Goal: Book appointment/travel/reservation

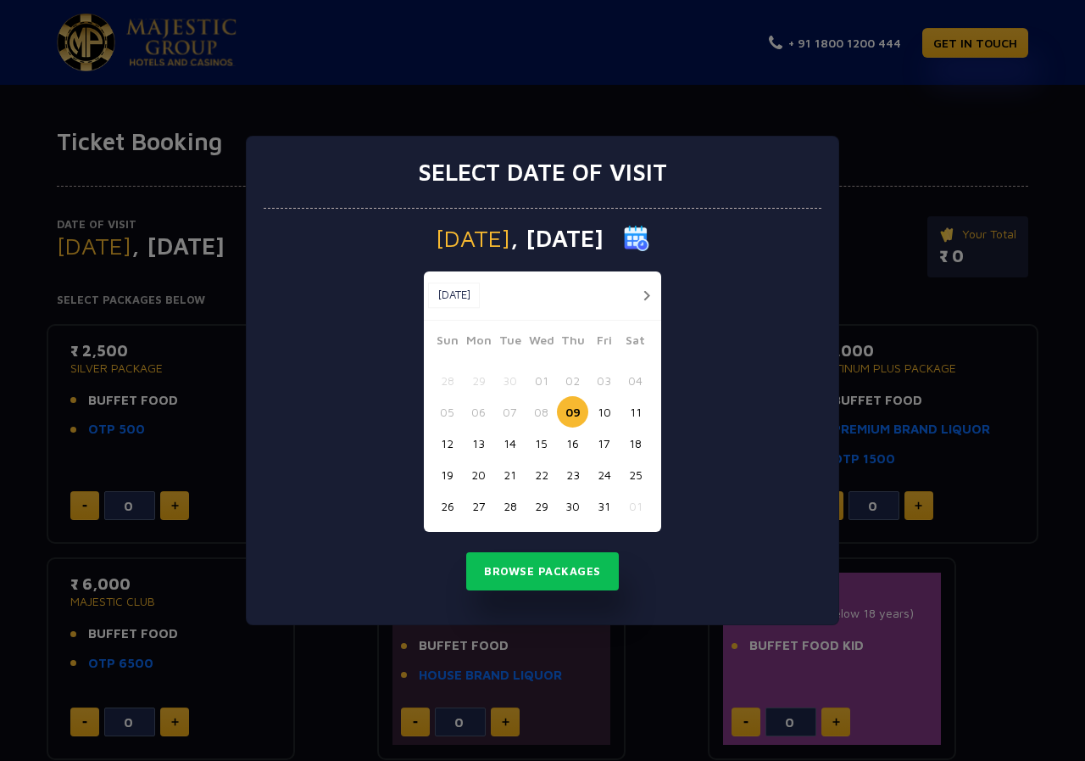
click at [450, 474] on button "19" at bounding box center [447, 474] width 31 height 31
click at [483, 477] on button "20" at bounding box center [478, 474] width 31 height 31
drag, startPoint x: 529, startPoint y: 569, endPoint x: 520, endPoint y: 557, distance: 15.1
click at [527, 569] on button "Browse Packages" at bounding box center [542, 571] width 153 height 39
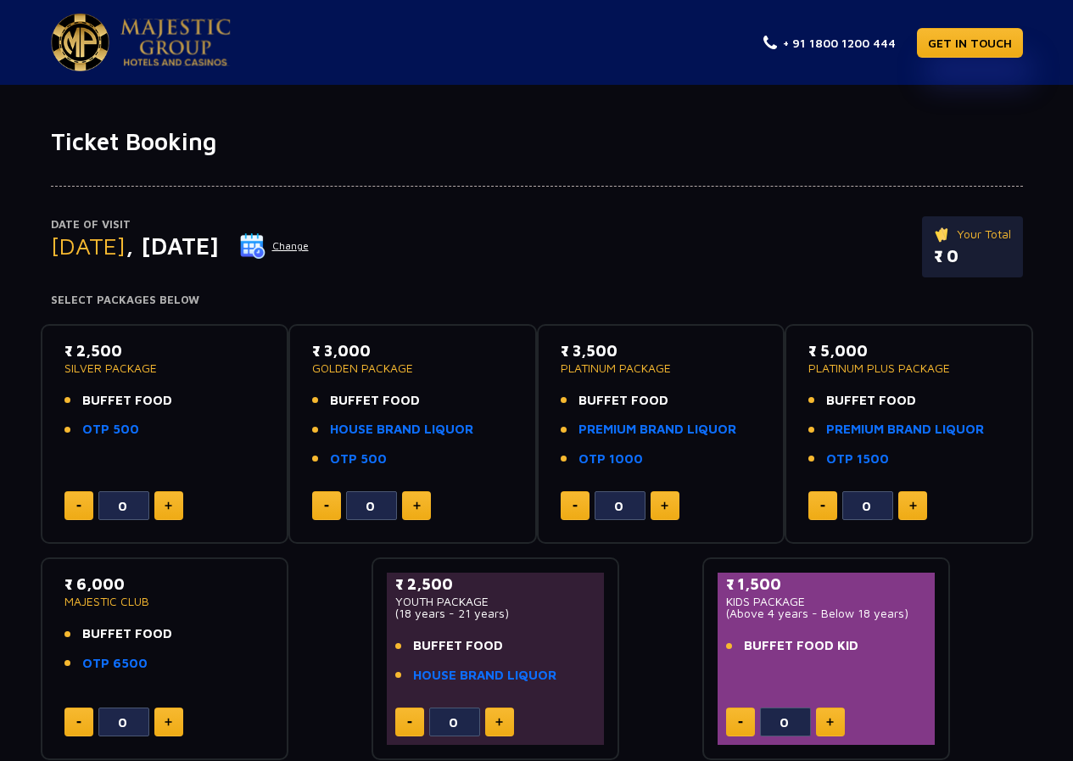
click at [377, 411] on ul "BUFFET FOOD HOUSE BRAND LIQUOR OTP 500" at bounding box center [412, 430] width 201 height 78
click at [386, 427] on link "HOUSE BRAND LIQUOR" at bounding box center [401, 430] width 143 height 20
click at [390, 430] on link "HOUSE BRAND LIQUOR" at bounding box center [401, 430] width 143 height 20
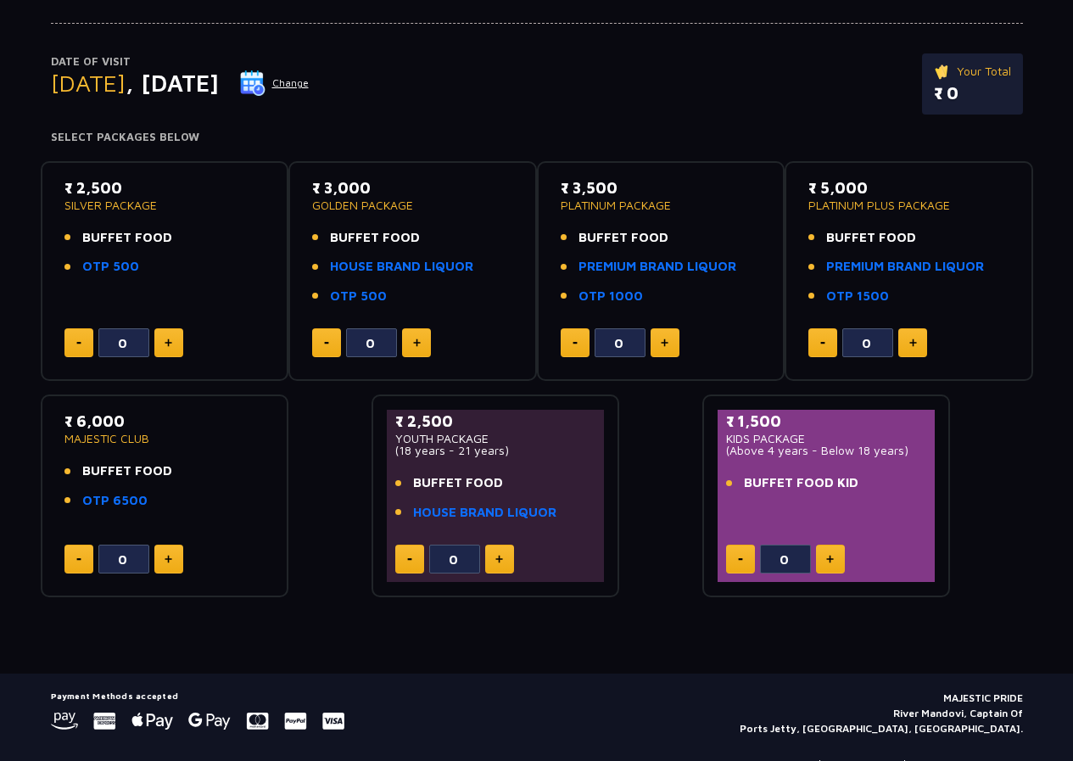
scroll to position [170, 0]
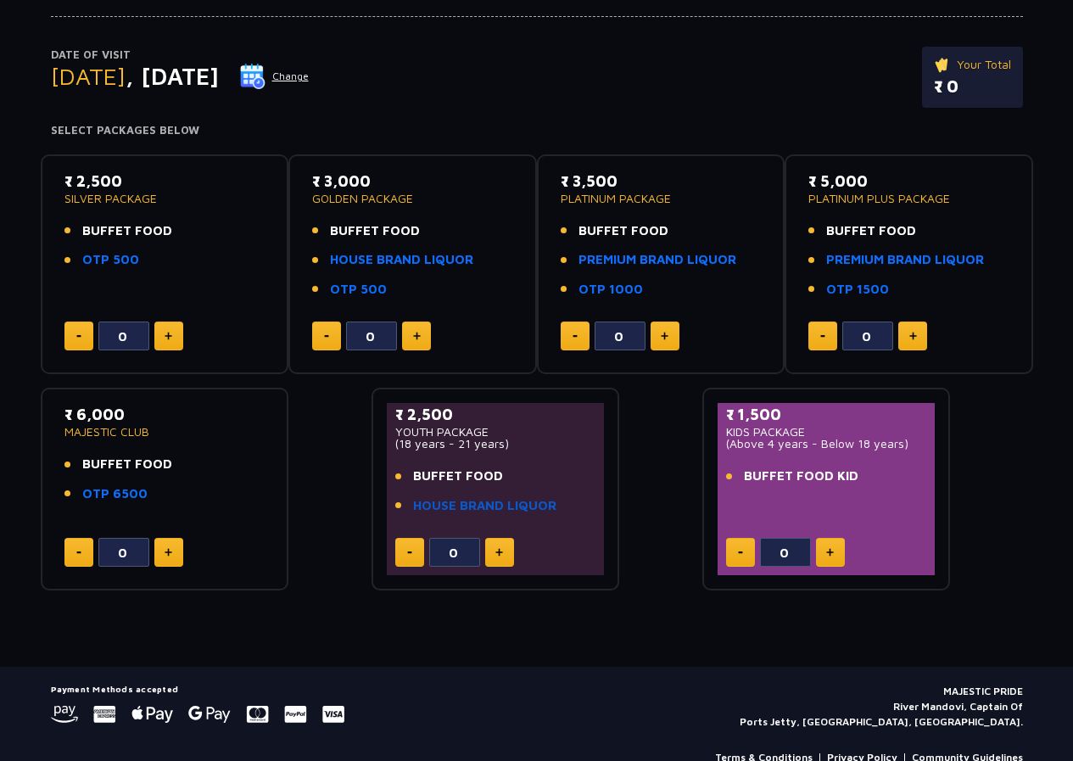
click at [487, 507] on link "HOUSE BRAND LIQUOR" at bounding box center [484, 506] width 143 height 20
click at [409, 342] on button at bounding box center [416, 335] width 29 height 29
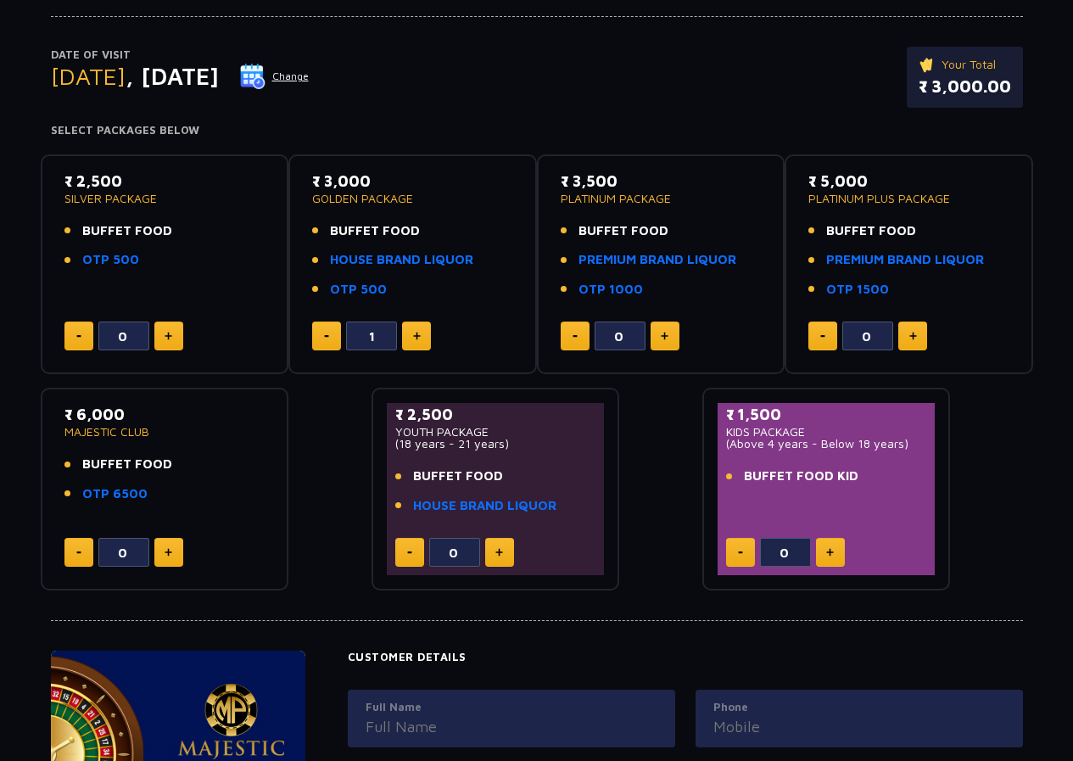
click at [409, 342] on button at bounding box center [416, 335] width 29 height 29
type input "4"
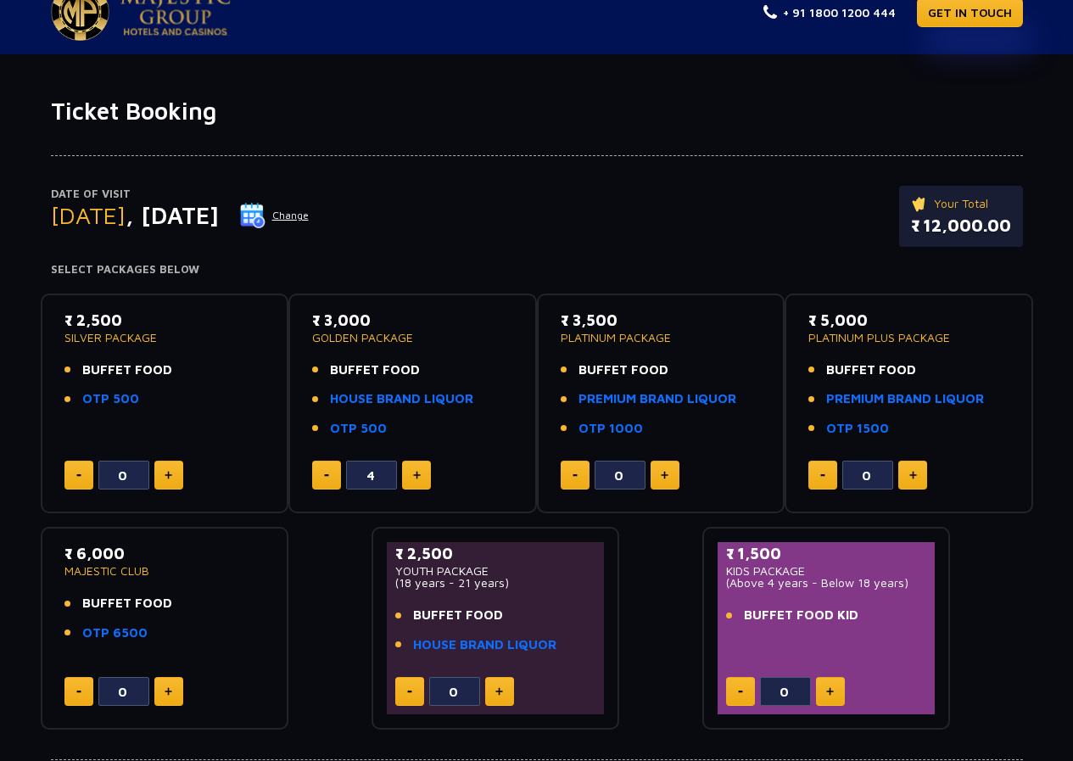
scroll to position [0, 0]
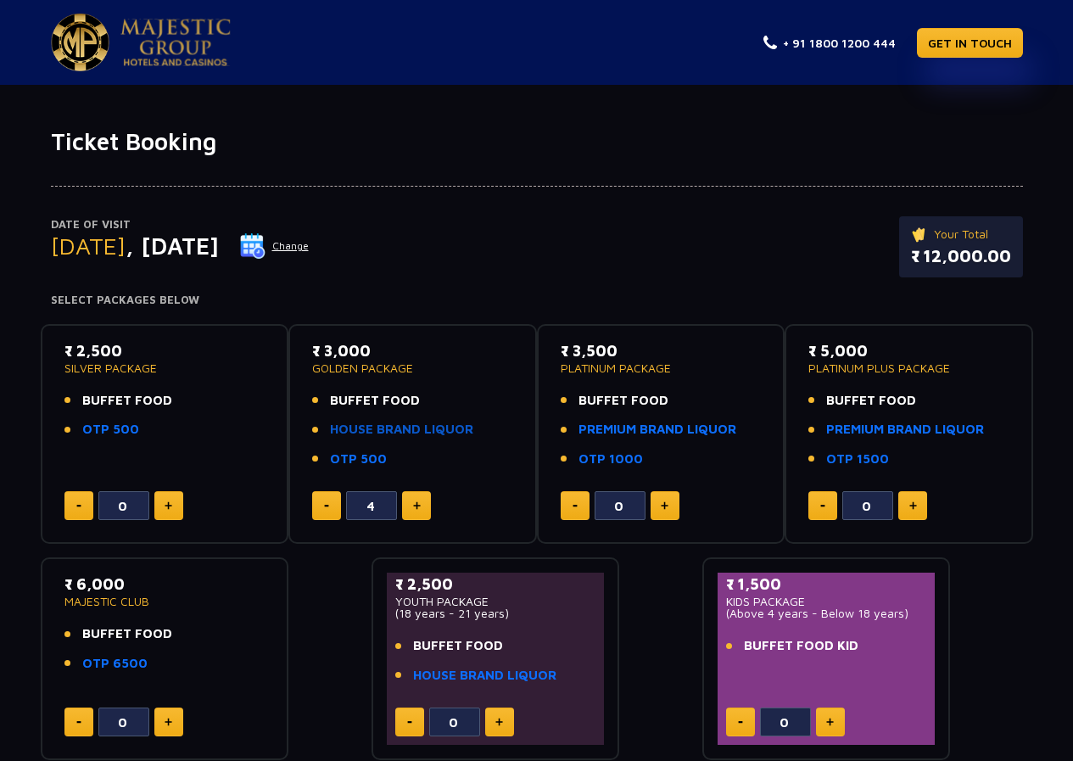
click at [386, 434] on link "HOUSE BRAND LIQUOR" at bounding box center [401, 430] width 143 height 20
click at [420, 505] on img at bounding box center [417, 505] width 8 height 8
type input "4"
